Goal: Task Accomplishment & Management: Use online tool/utility

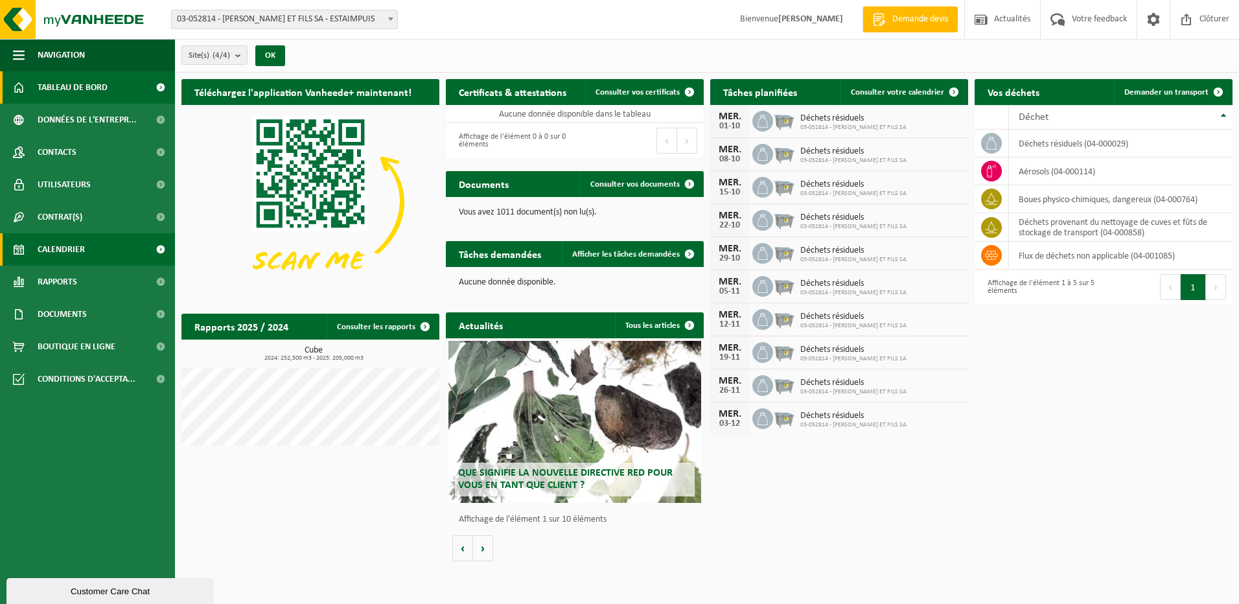
click at [76, 251] on span "Calendrier" at bounding box center [61, 249] width 47 height 32
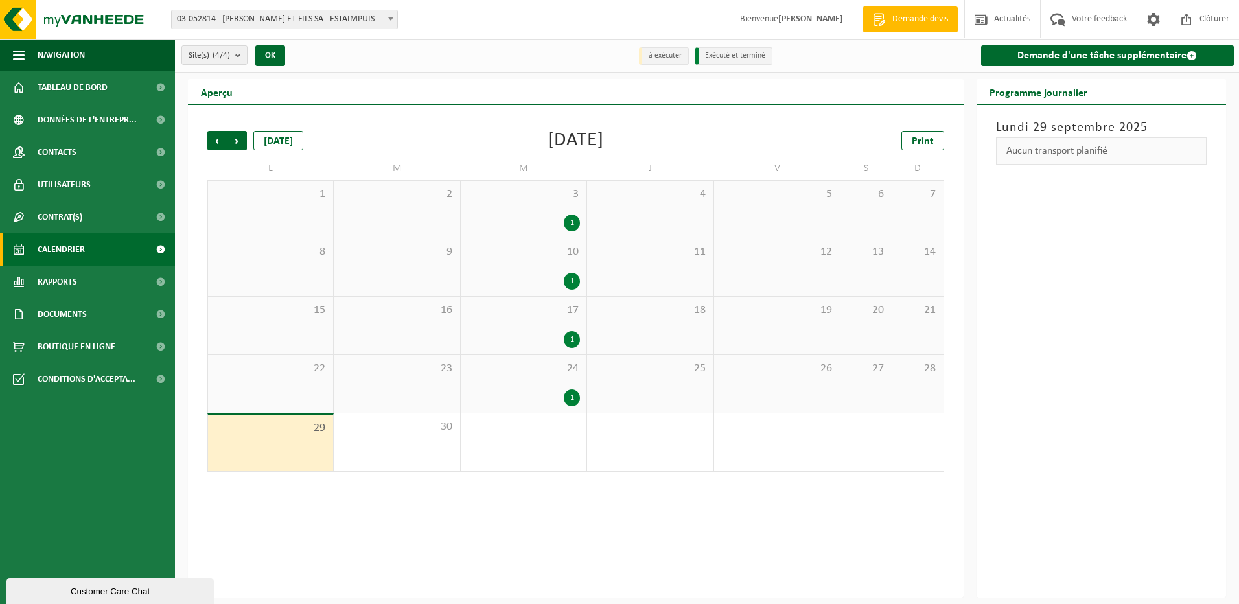
click at [284, 447] on div "29" at bounding box center [270, 443] width 125 height 56
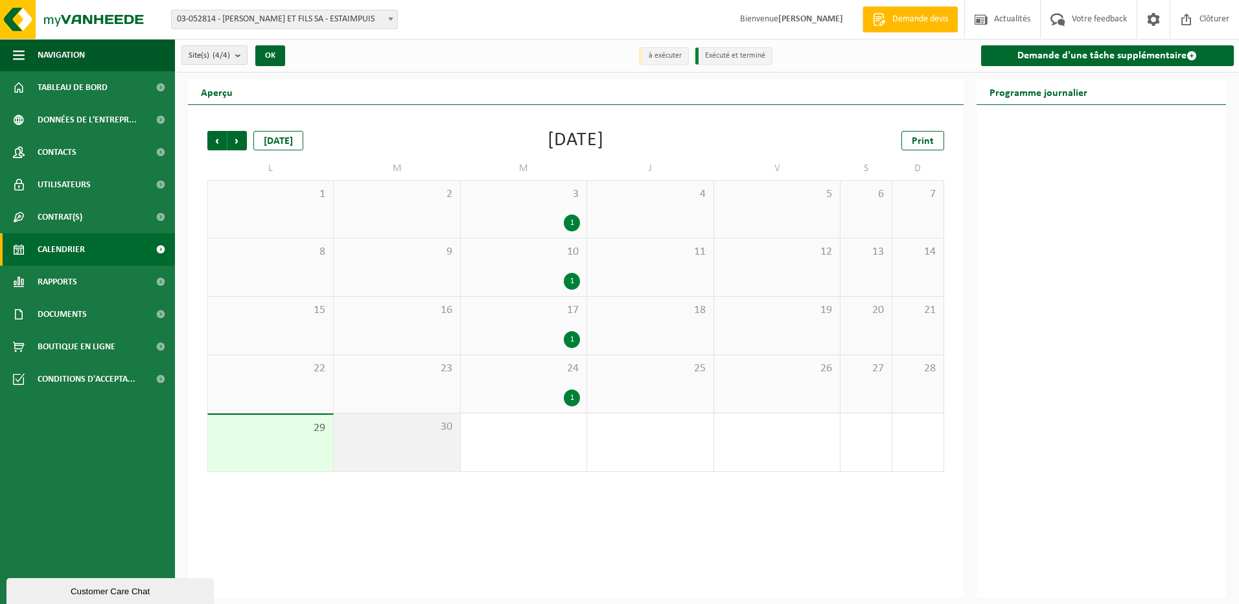
click at [395, 443] on div "30" at bounding box center [397, 442] width 126 height 58
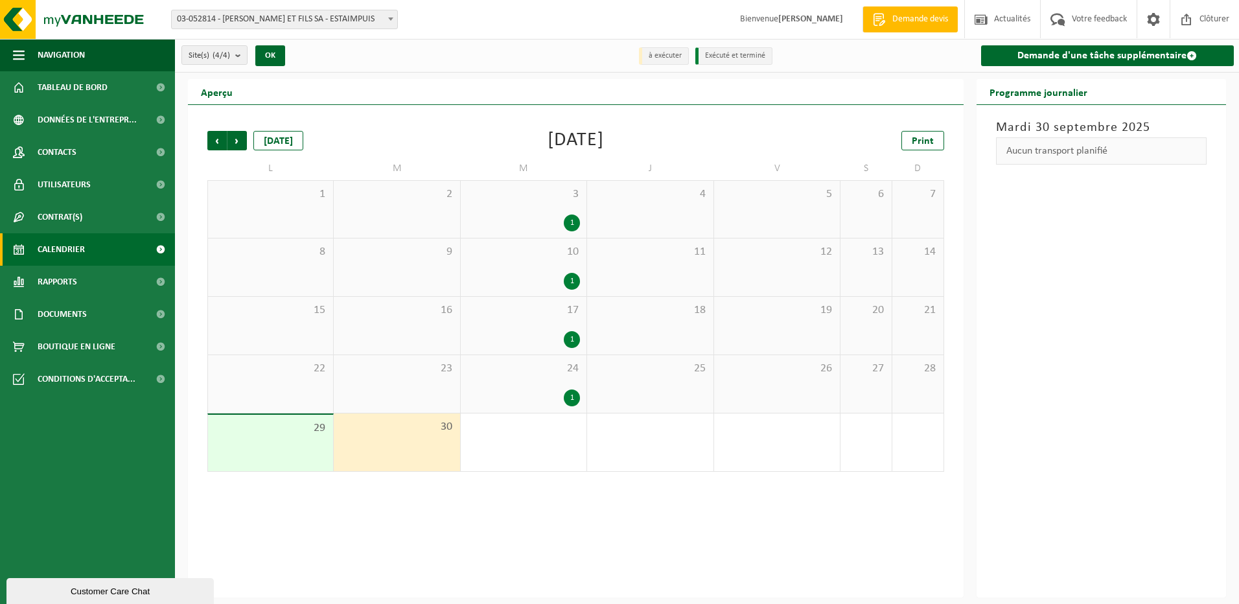
click at [395, 440] on div "30" at bounding box center [397, 442] width 126 height 58
drag, startPoint x: 395, startPoint y: 440, endPoint x: 367, endPoint y: 445, distance: 28.2
click at [367, 445] on div "30" at bounding box center [397, 442] width 126 height 58
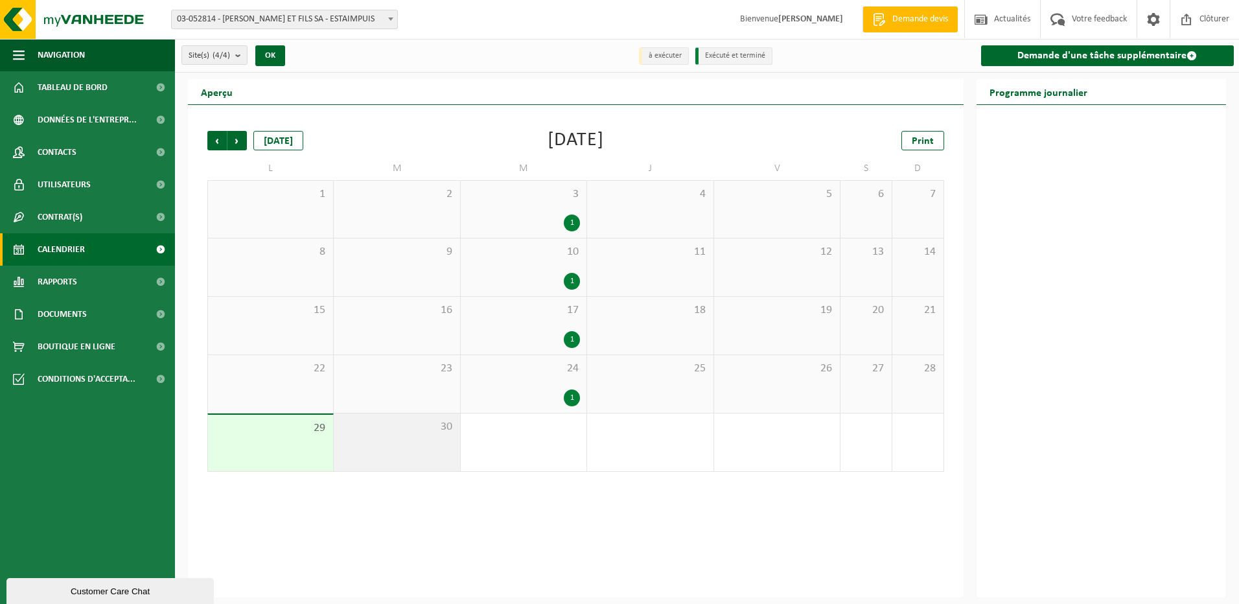
click at [369, 433] on span "30" at bounding box center [396, 427] width 113 height 14
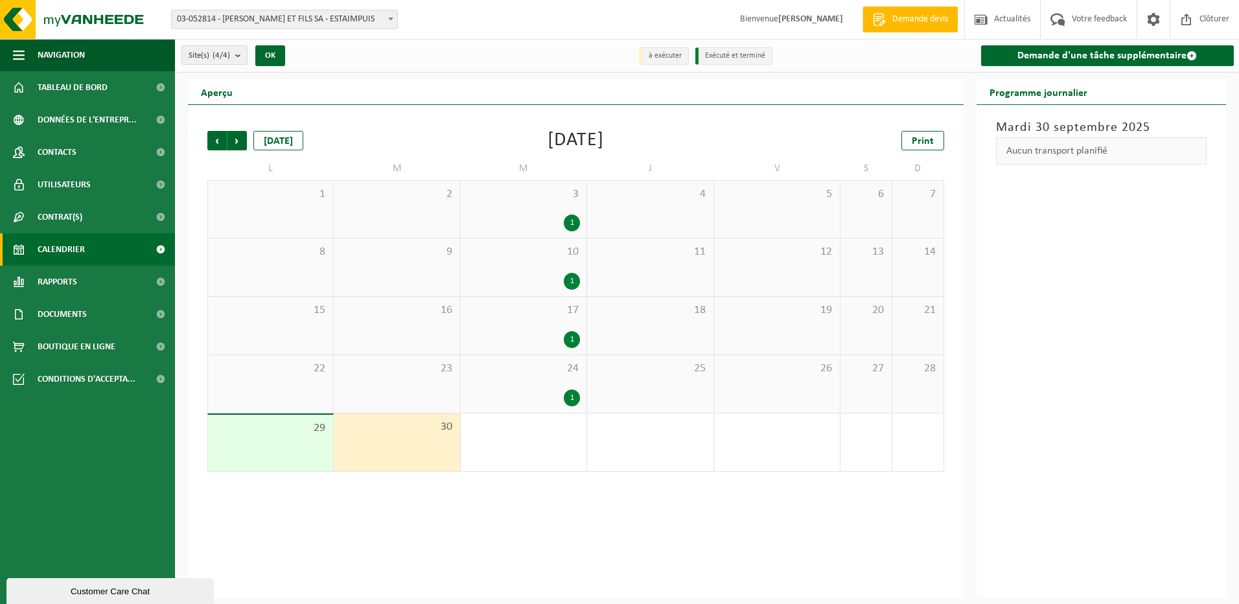
click at [557, 382] on div "24 1" at bounding box center [524, 384] width 126 height 58
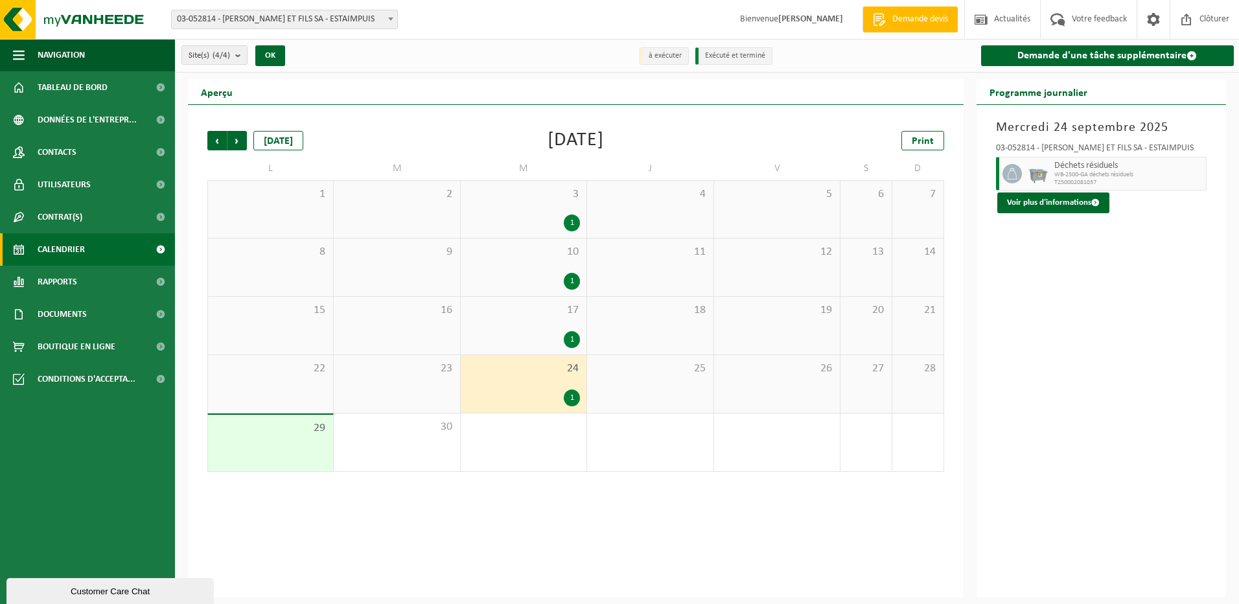
click at [572, 401] on div "1" at bounding box center [572, 398] width 16 height 17
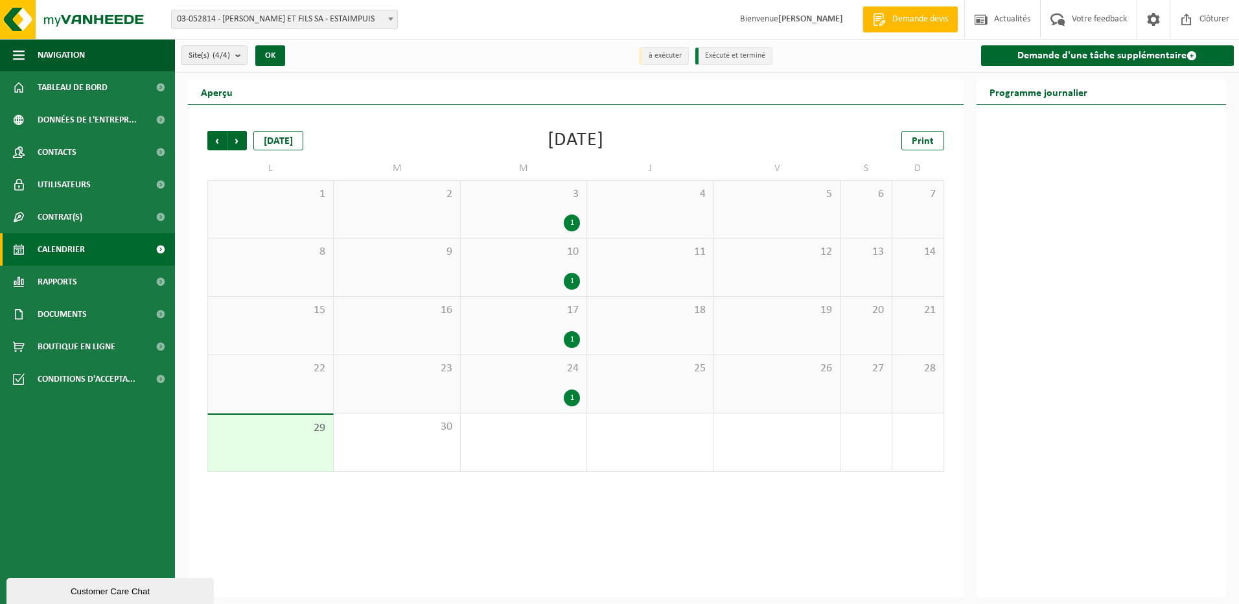
click at [570, 402] on div "1" at bounding box center [572, 398] width 16 height 17
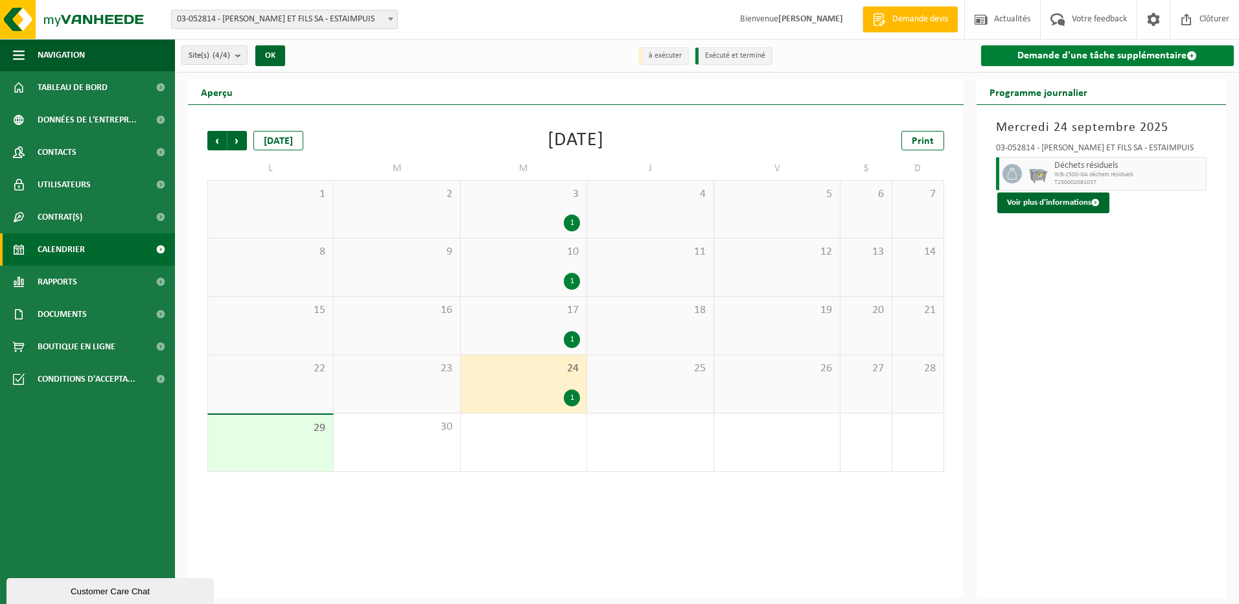
click at [1148, 54] on link "Demande d'une tâche supplémentaire" at bounding box center [1107, 55] width 253 height 21
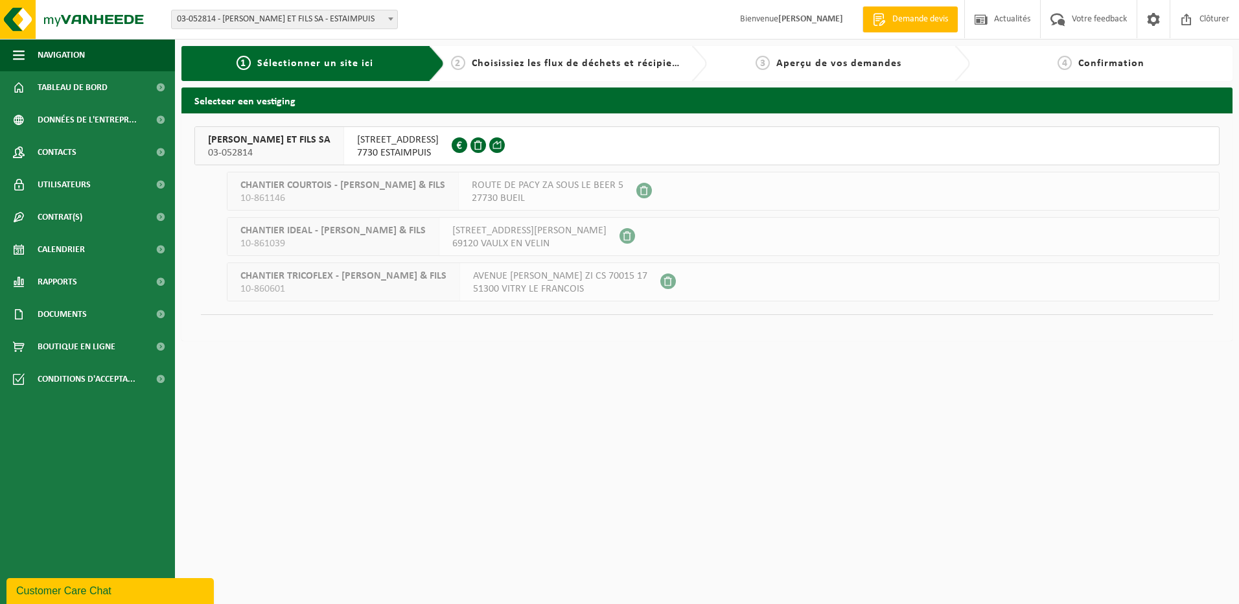
click at [371, 146] on span "[STREET_ADDRESS]" at bounding box center [398, 140] width 82 height 13
